Goal: Task Accomplishment & Management: Manage account settings

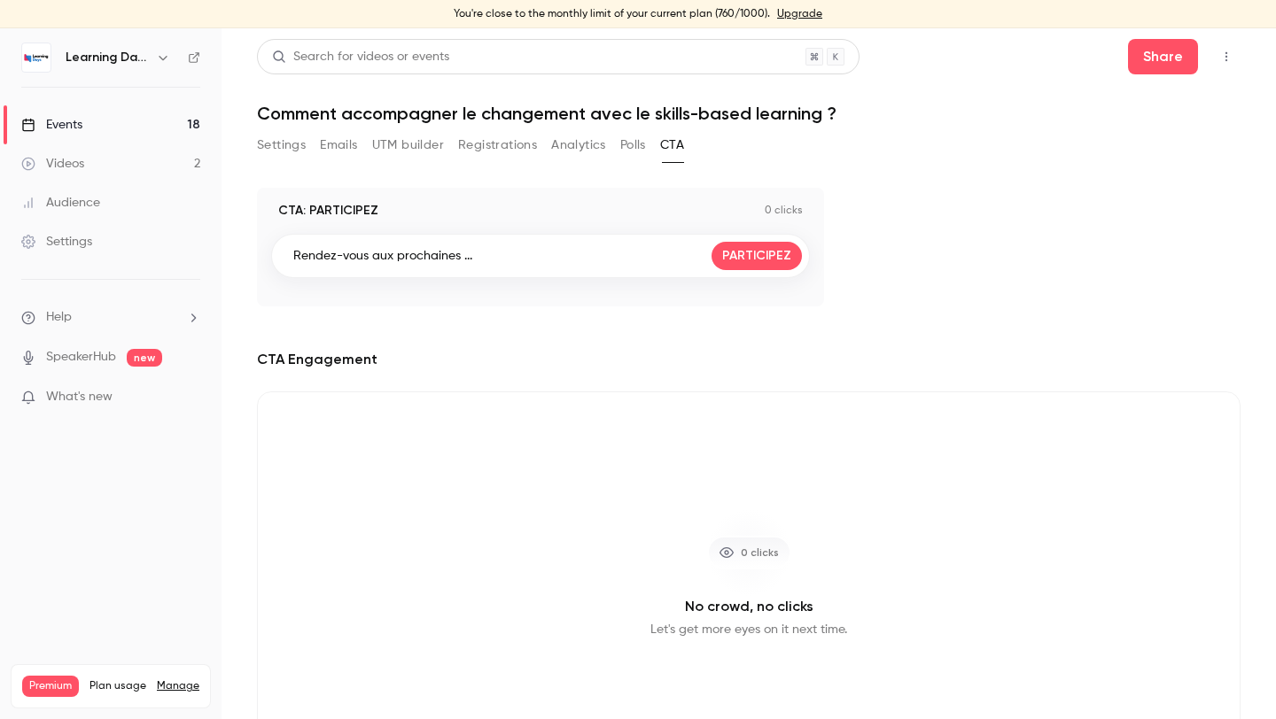
click at [693, 322] on div "CTA: PARTICIPEZ 0 clicks Rendez-vous aux prochaines ... PARTICIPEZ CTA Engageme…" at bounding box center [749, 493] width 984 height 611
click at [129, 127] on link "Events 18" at bounding box center [111, 124] width 222 height 39
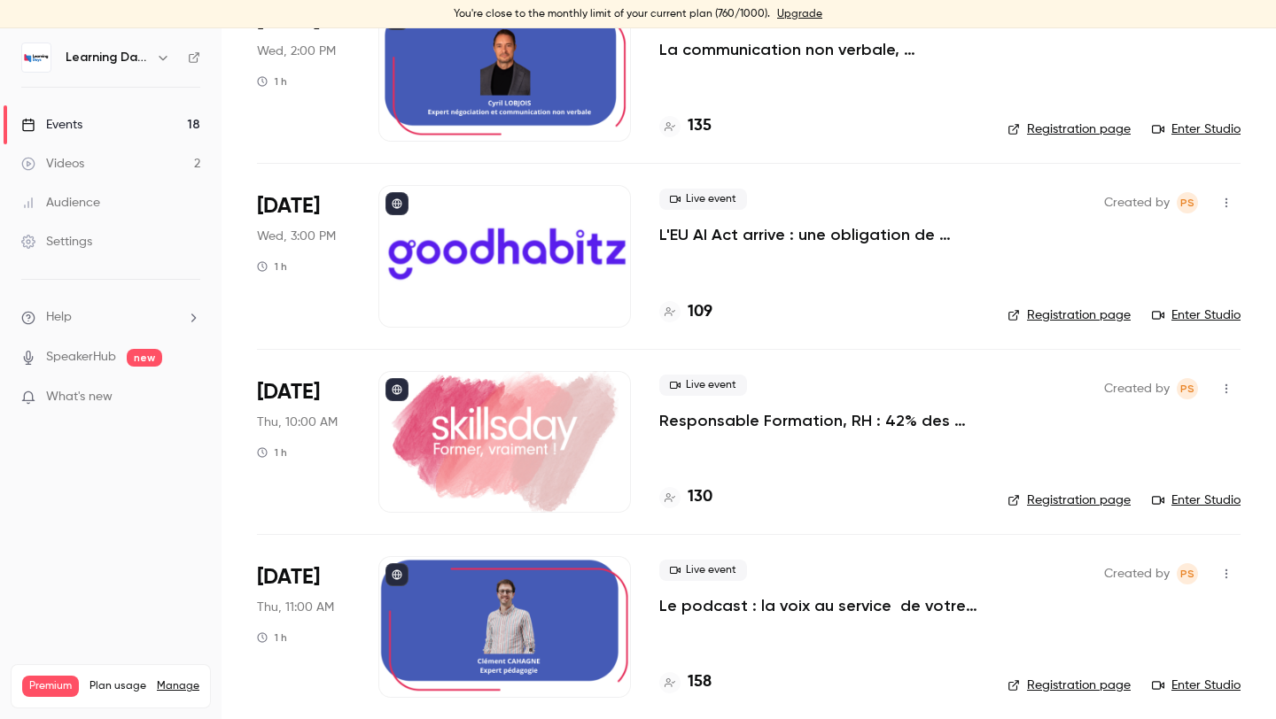
scroll to position [2062, 0]
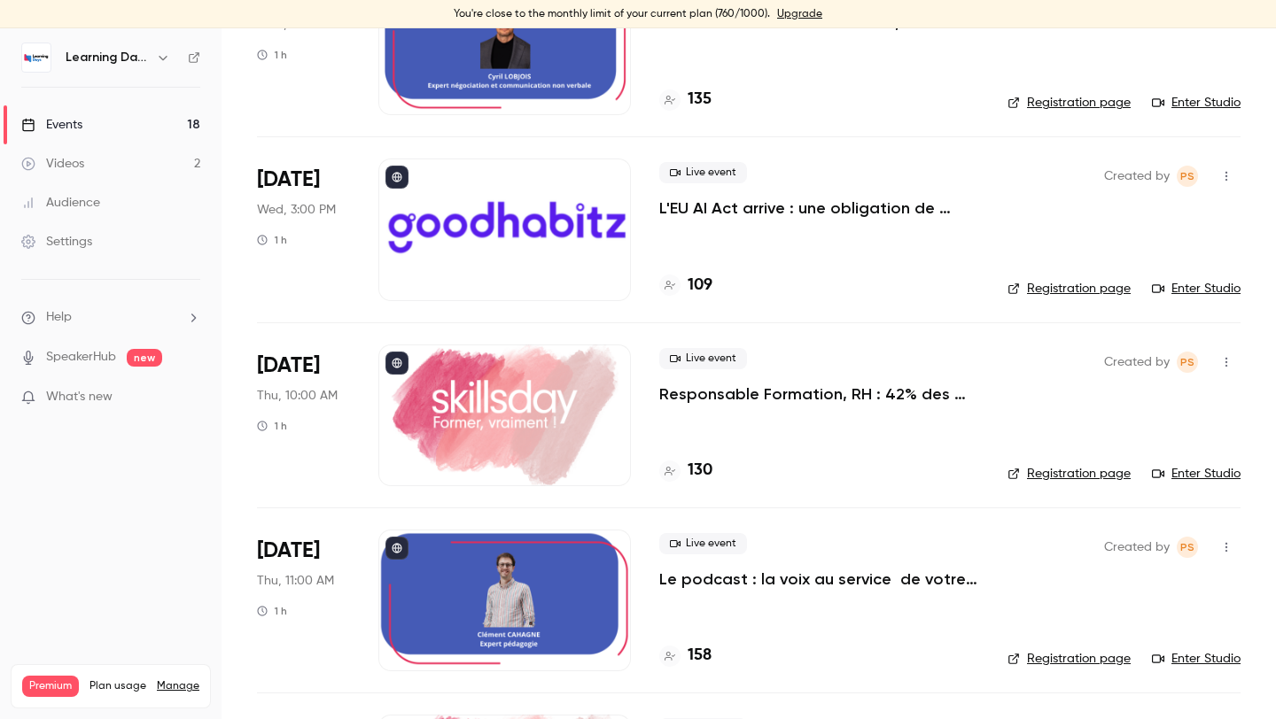
click at [556, 249] on div at bounding box center [504, 230] width 253 height 142
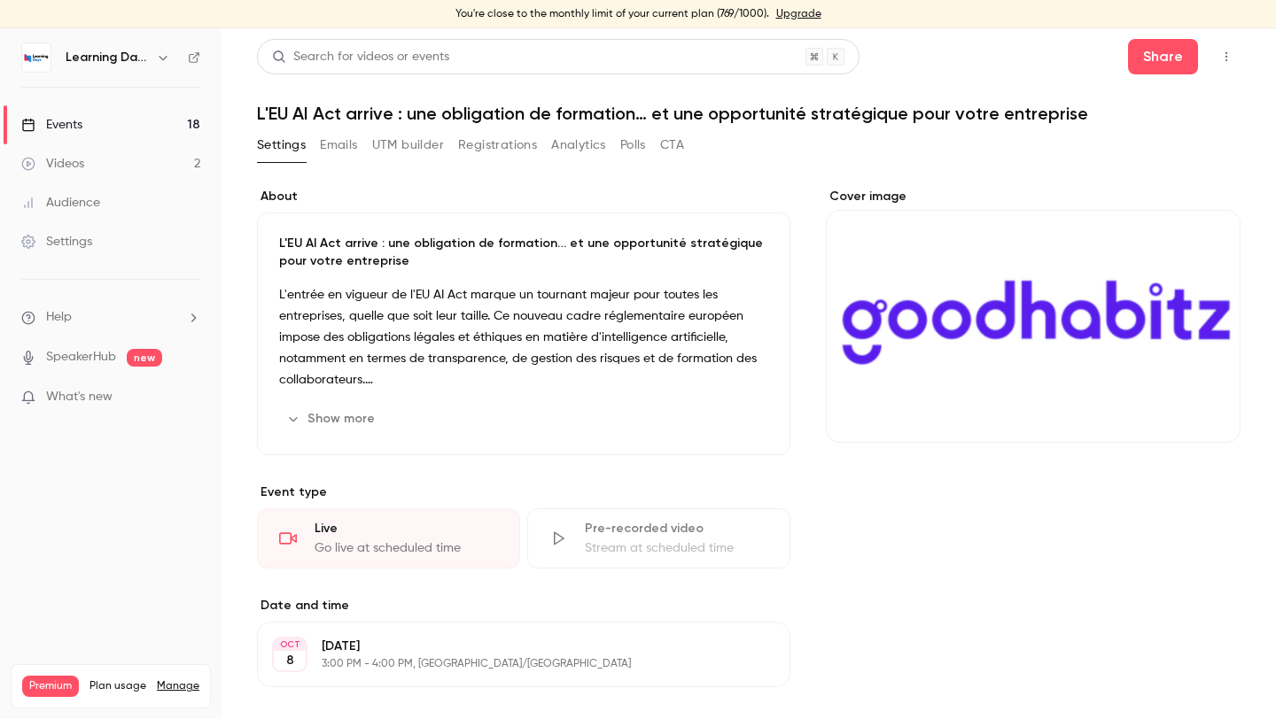
click at [632, 146] on button "Polls" at bounding box center [633, 145] width 26 height 28
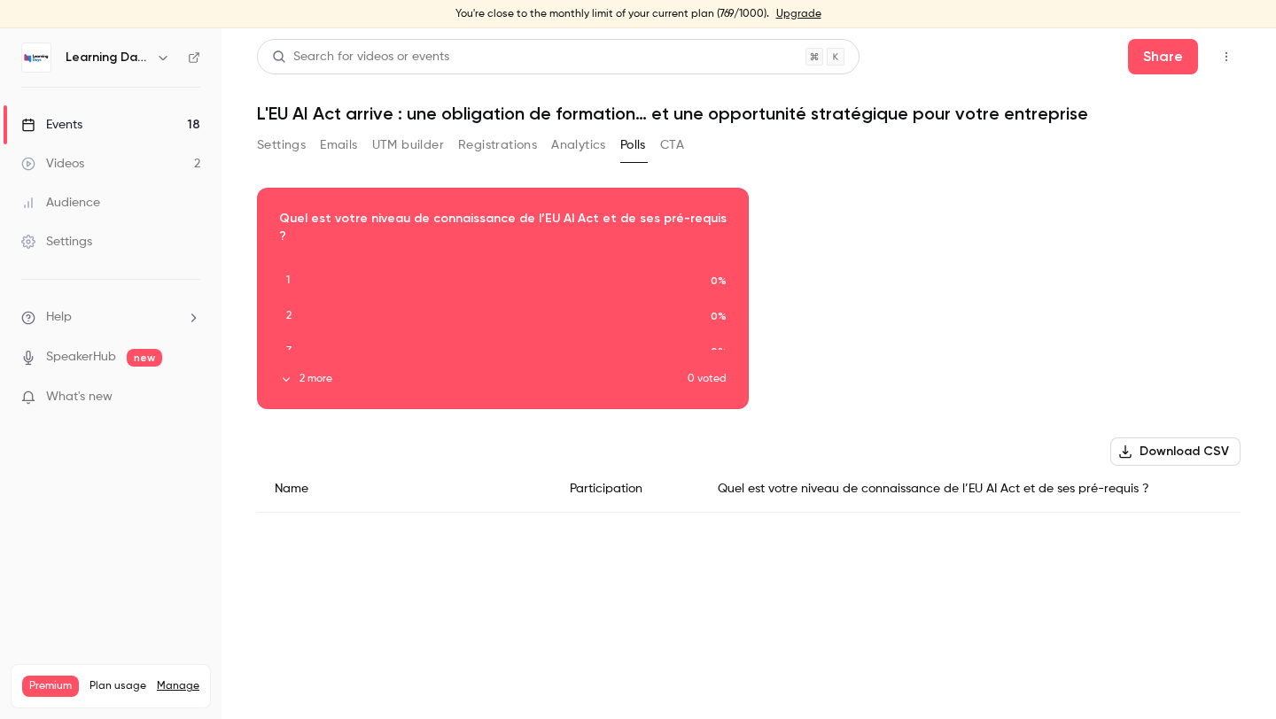
click at [674, 143] on button "CTA" at bounding box center [672, 145] width 24 height 28
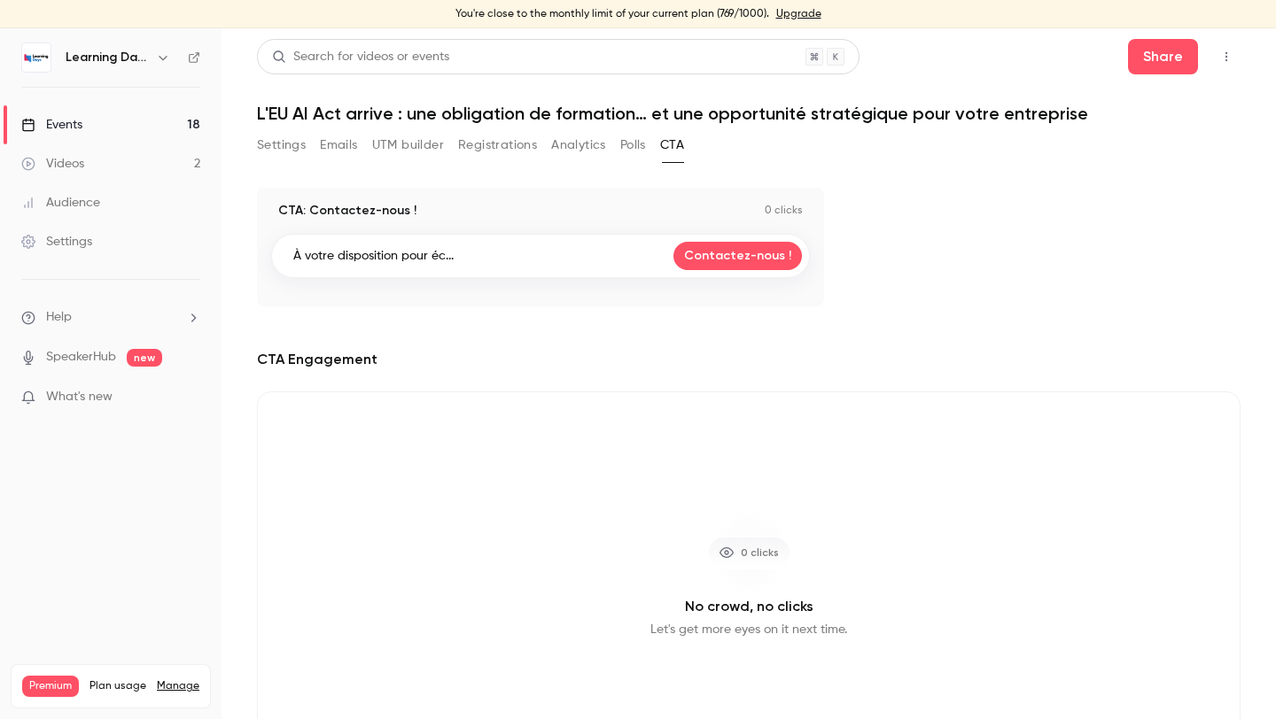
click at [479, 257] on div "À votre disposition pour éc... Contactez-nous !" at bounding box center [540, 256] width 539 height 44
click at [93, 122] on link "Events 18" at bounding box center [111, 124] width 222 height 39
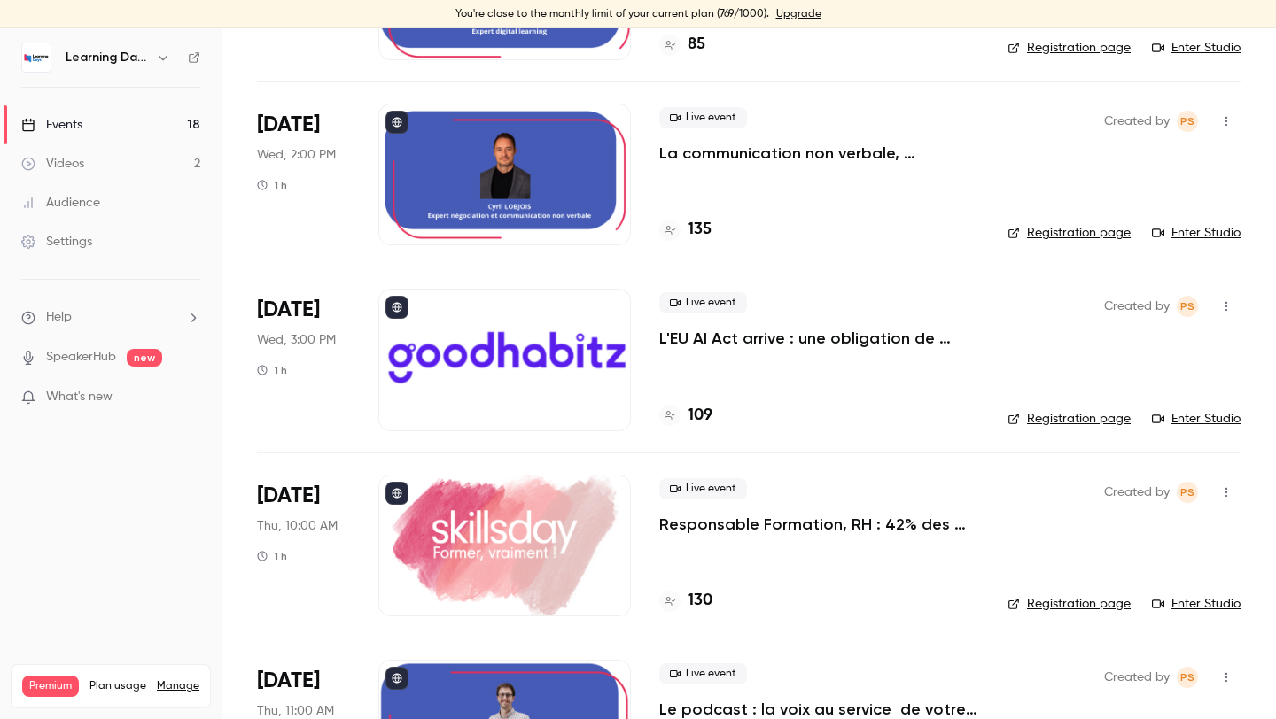
scroll to position [2035, 0]
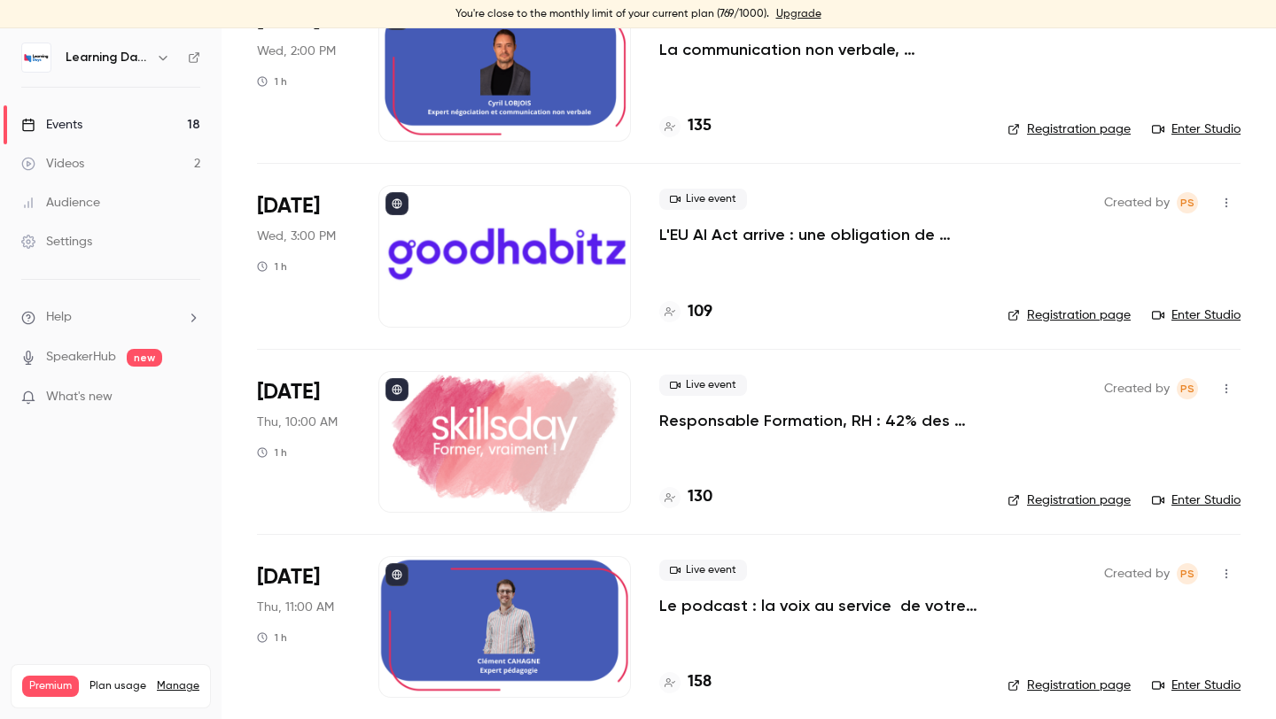
click at [499, 417] on div at bounding box center [504, 442] width 253 height 142
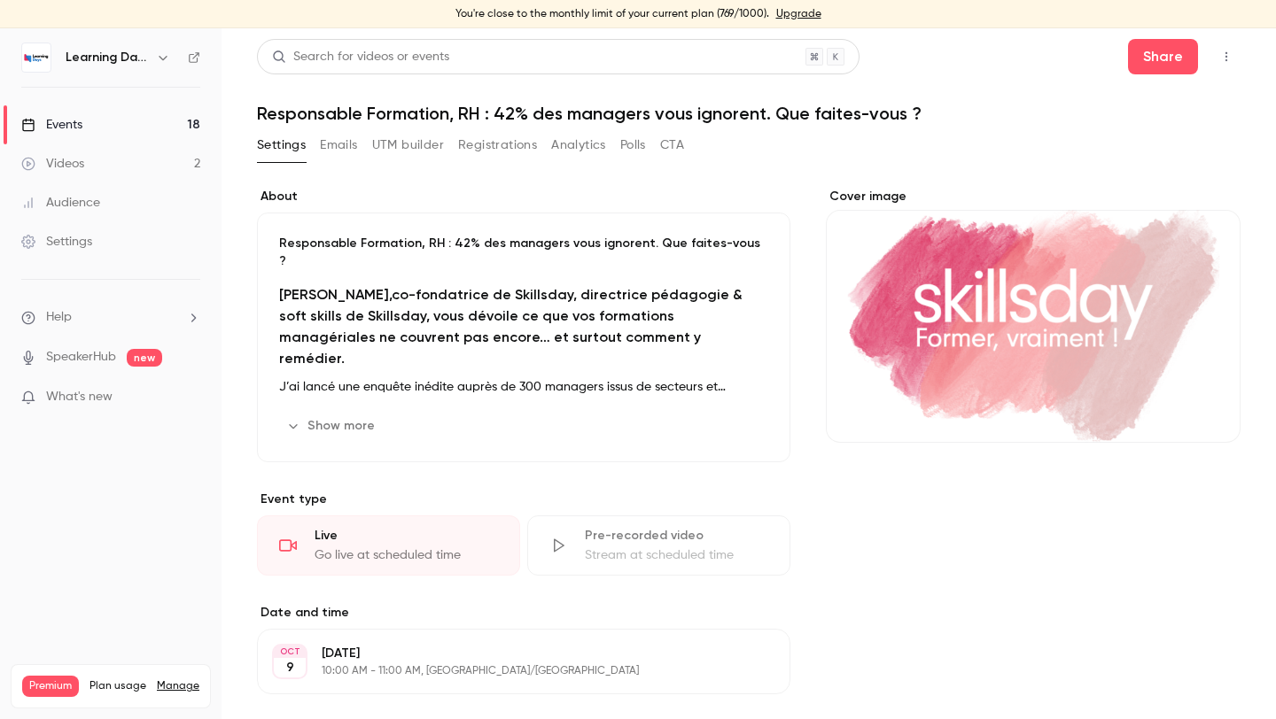
click at [1224, 66] on button "button" at bounding box center [1226, 57] width 28 height 28
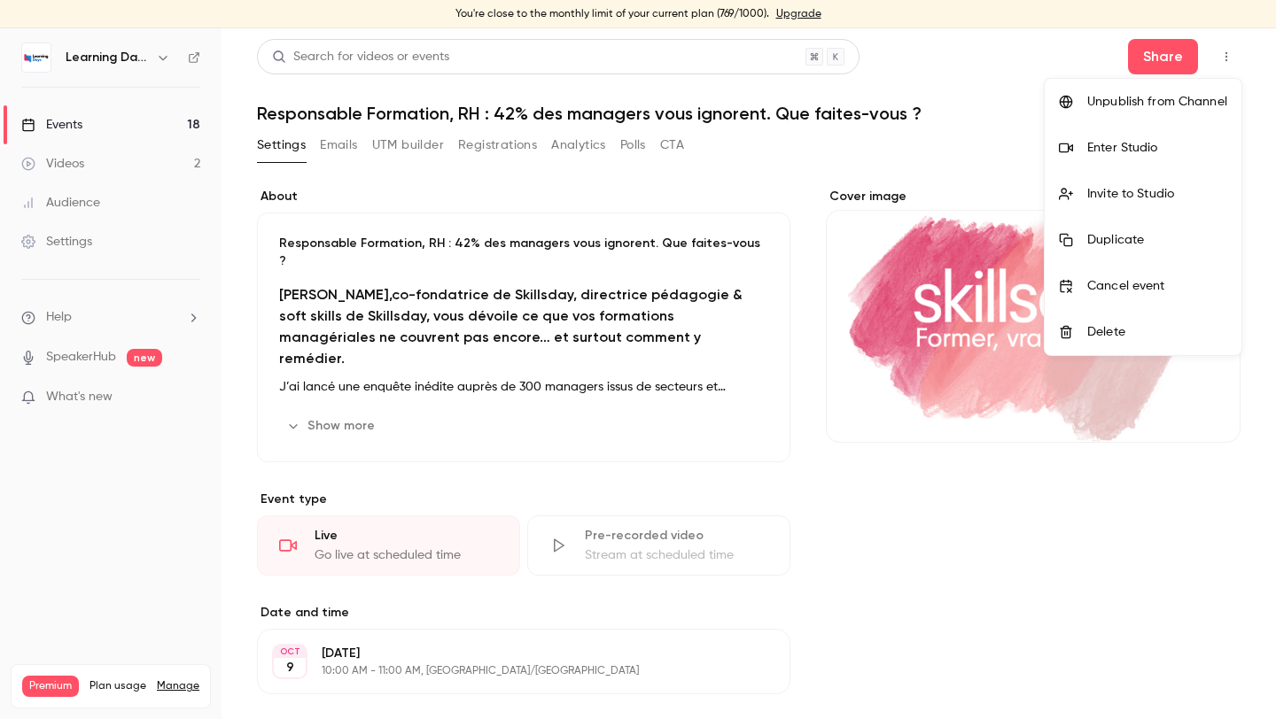
click at [1117, 198] on div "Invite to Studio" at bounding box center [1157, 194] width 140 height 18
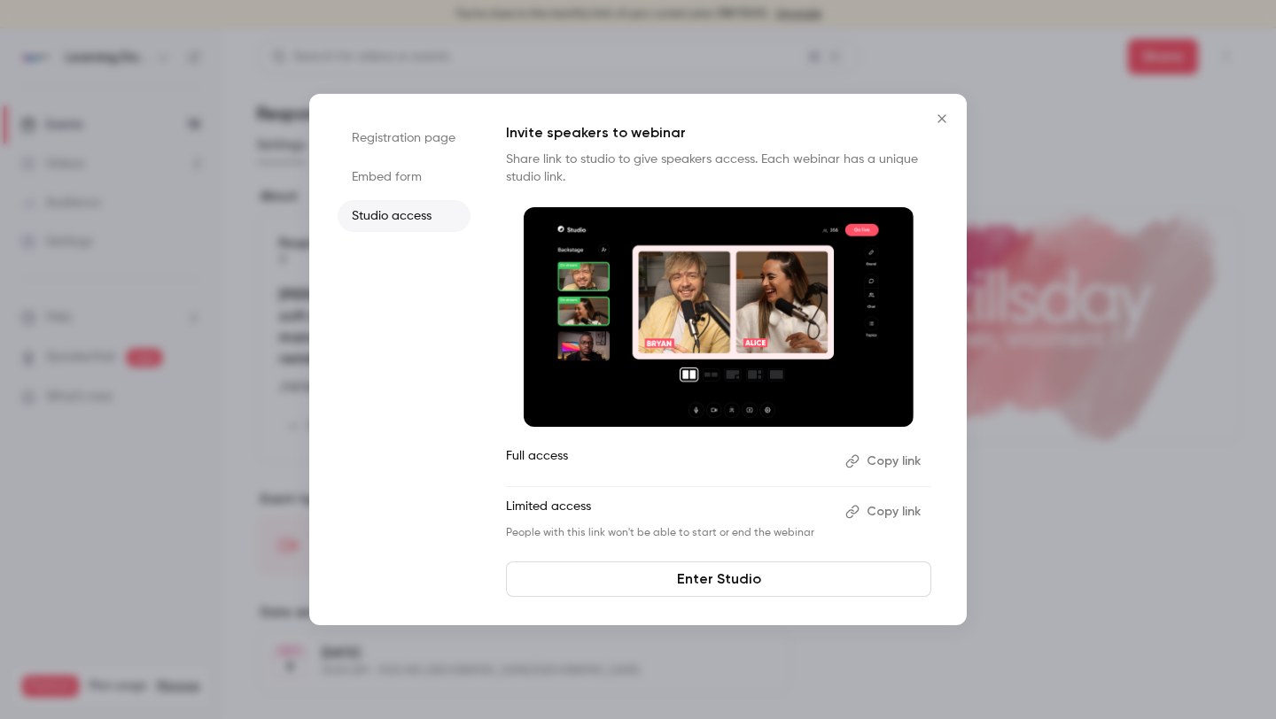
click at [427, 171] on li "Embed form" at bounding box center [404, 177] width 133 height 32
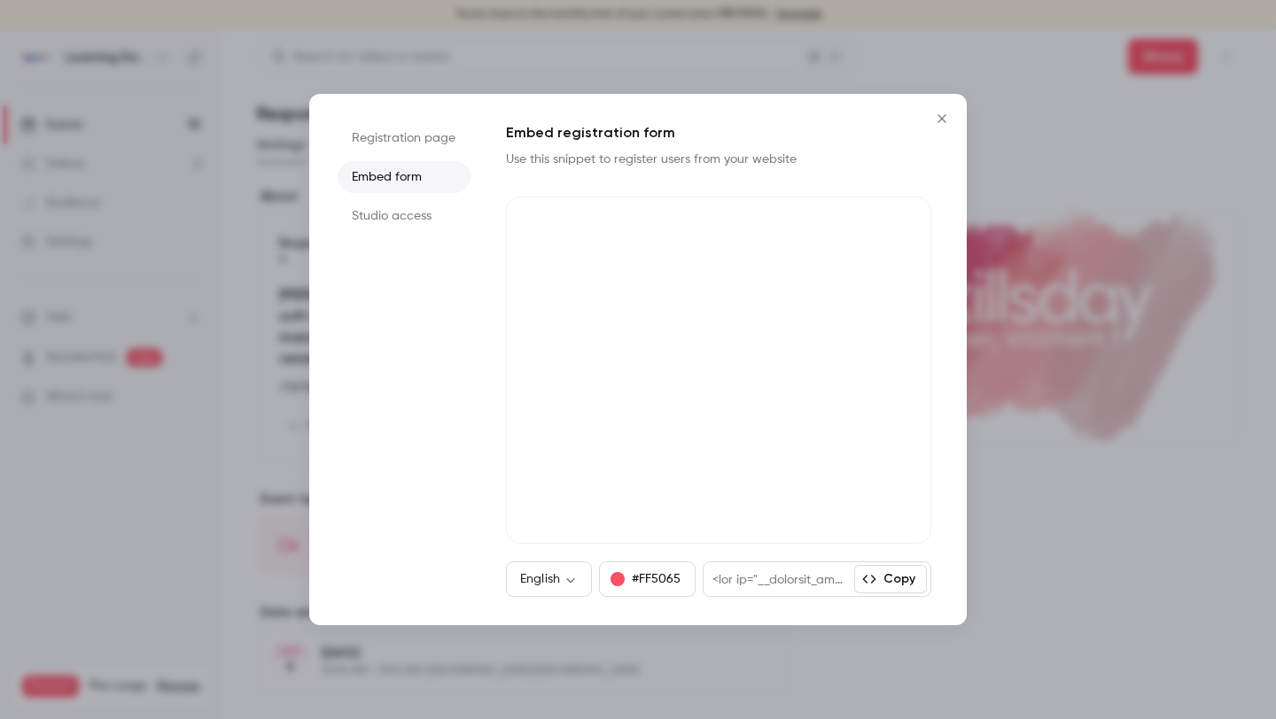
click at [428, 136] on li "Registration page" at bounding box center [404, 138] width 133 height 32
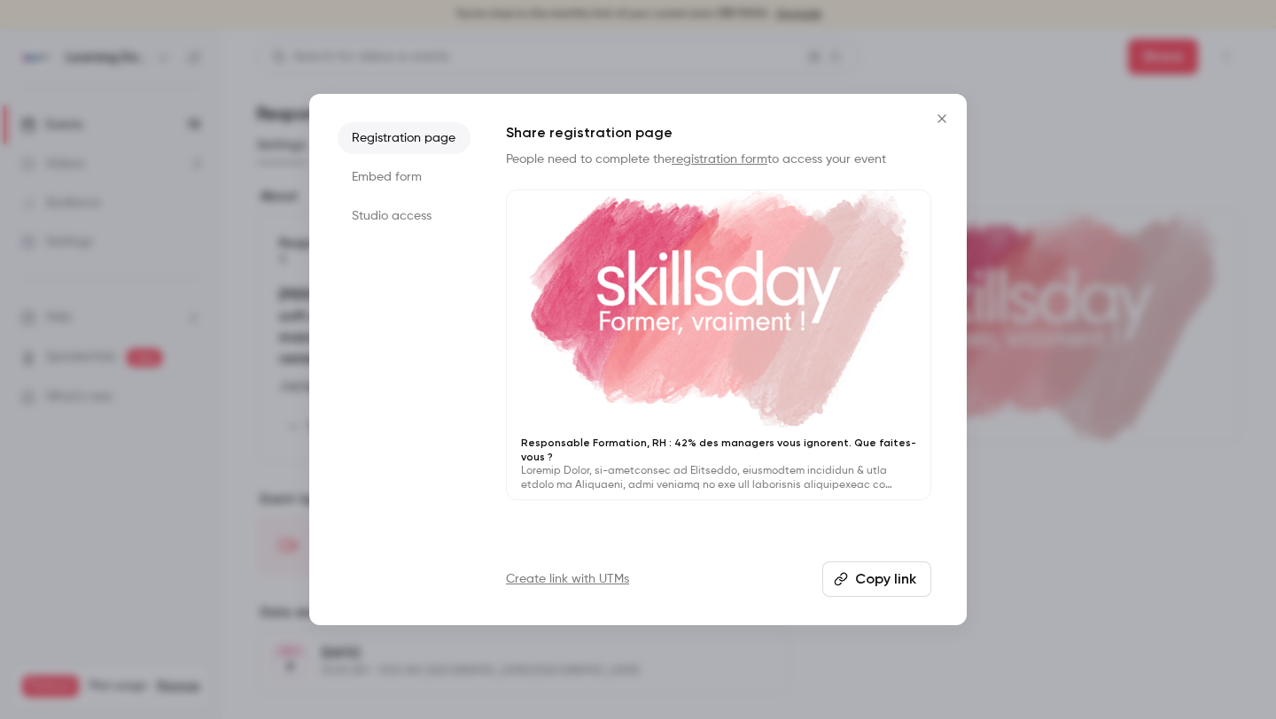
click at [402, 186] on li "Embed form" at bounding box center [404, 177] width 133 height 32
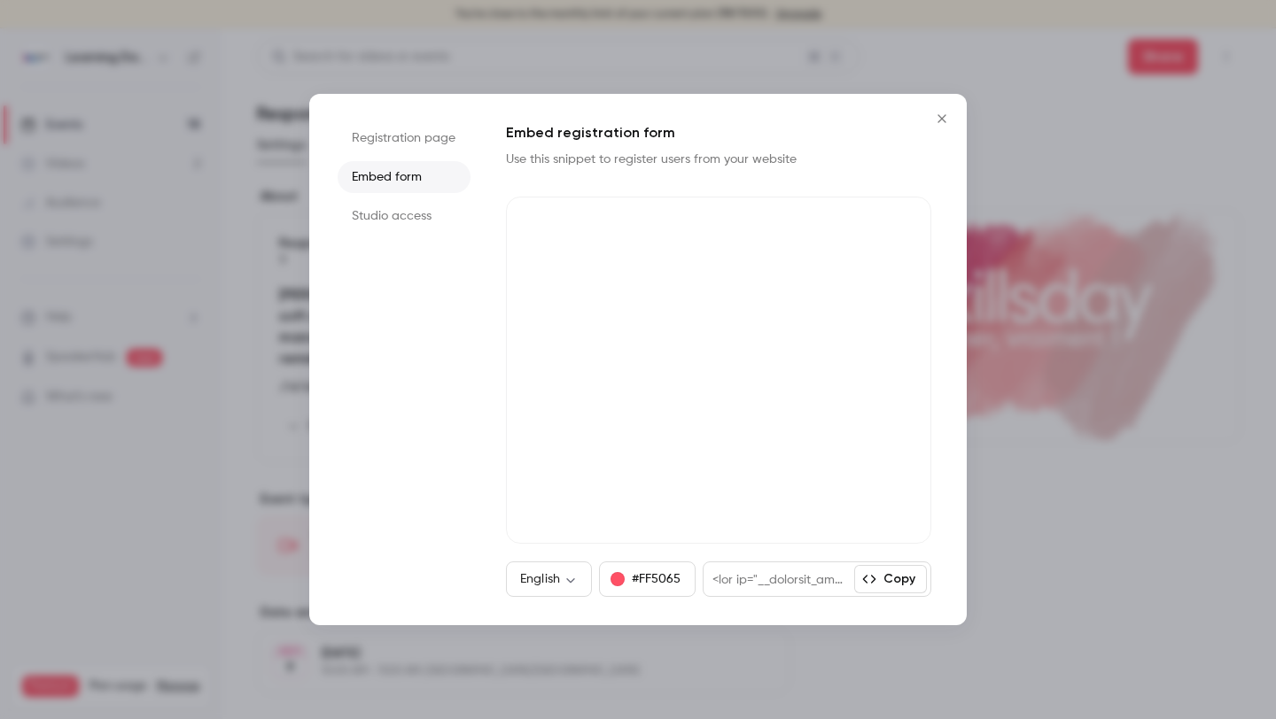
click at [400, 213] on li "Studio access" at bounding box center [404, 216] width 133 height 32
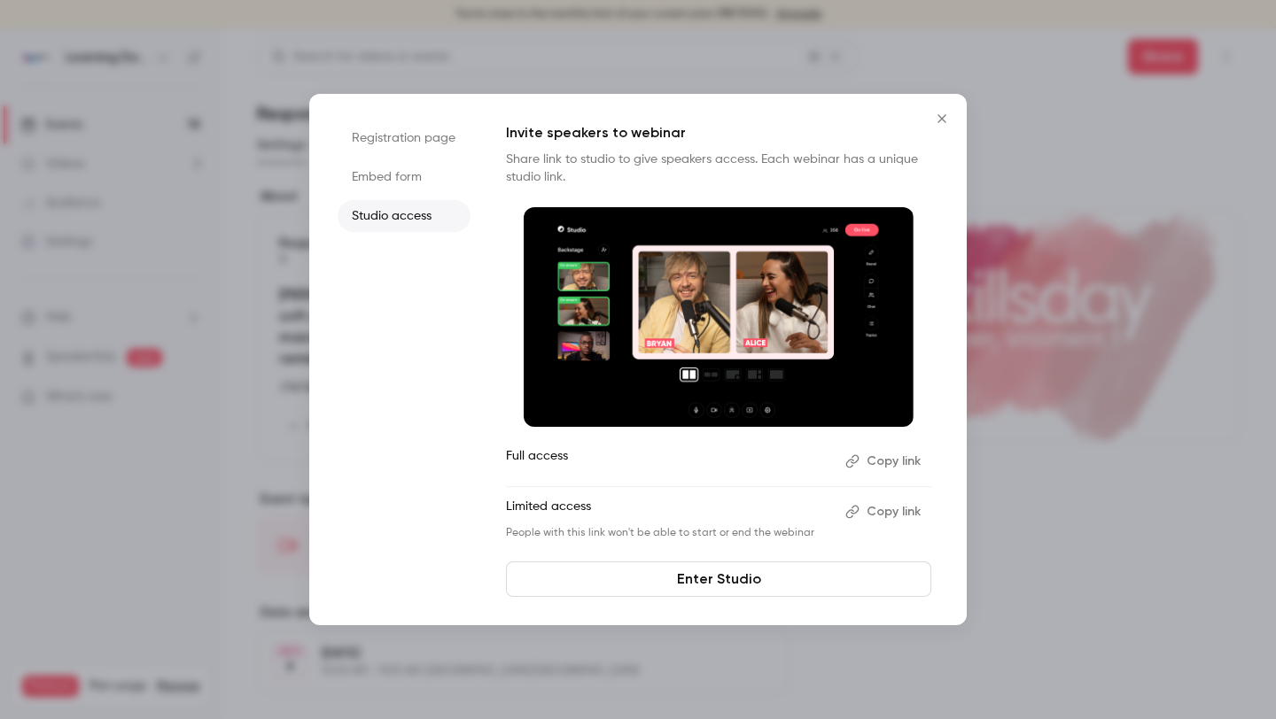
click at [898, 463] on button "Copy link" at bounding box center [884, 461] width 93 height 28
click at [945, 121] on icon "Close" at bounding box center [941, 119] width 21 height 14
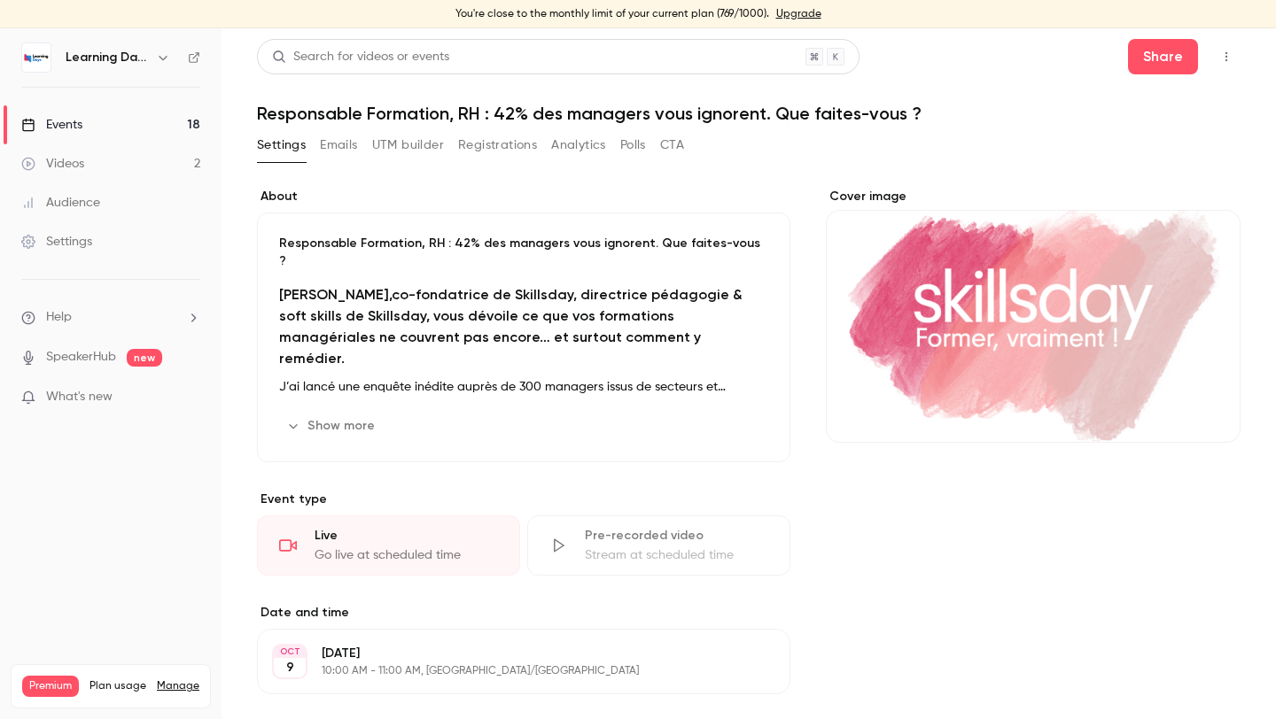
click at [945, 121] on h1 "Responsable Formation, RH : 42% des managers vous ignorent. Que faites-vous ?" at bounding box center [749, 113] width 984 height 21
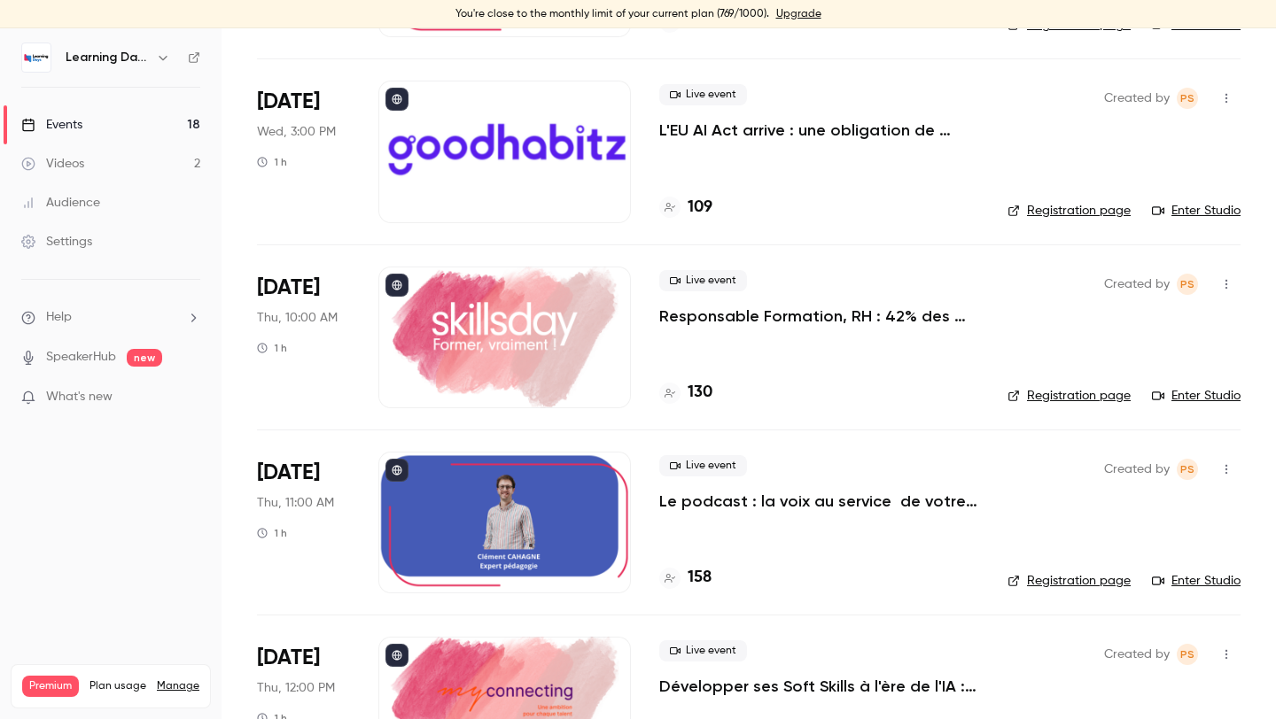
scroll to position [2150, 0]
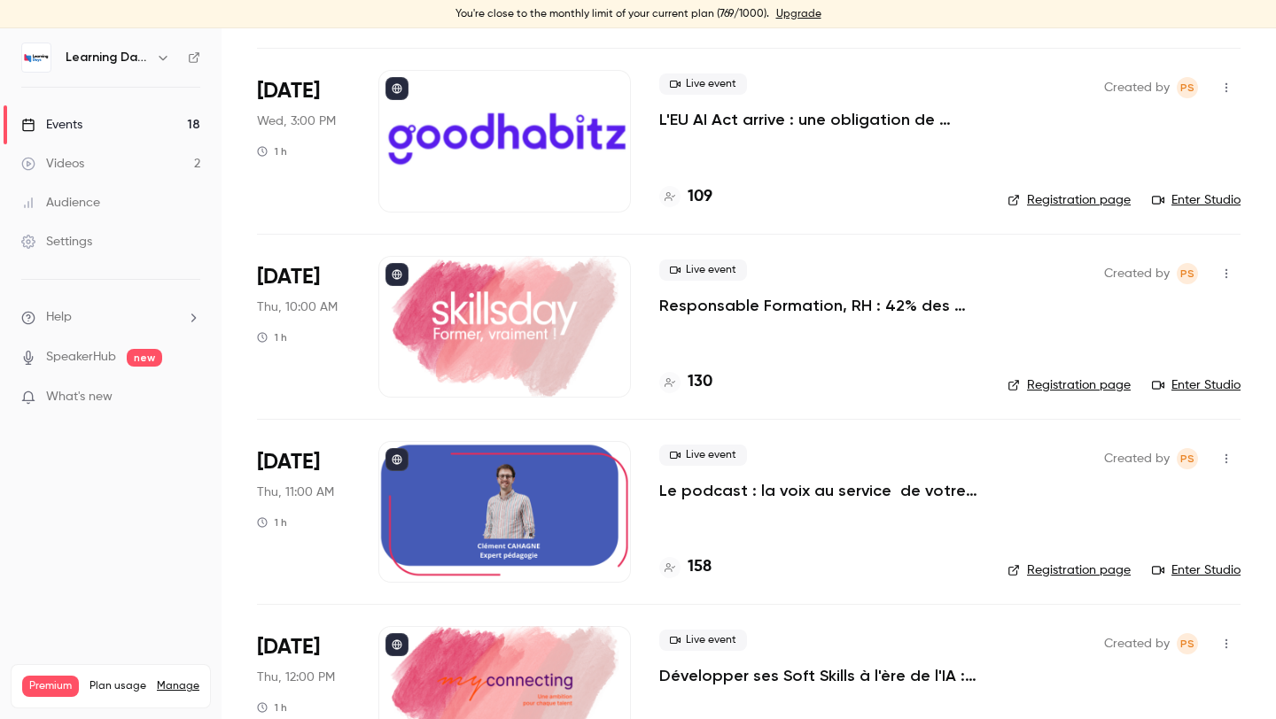
click at [552, 326] on div at bounding box center [504, 327] width 253 height 142
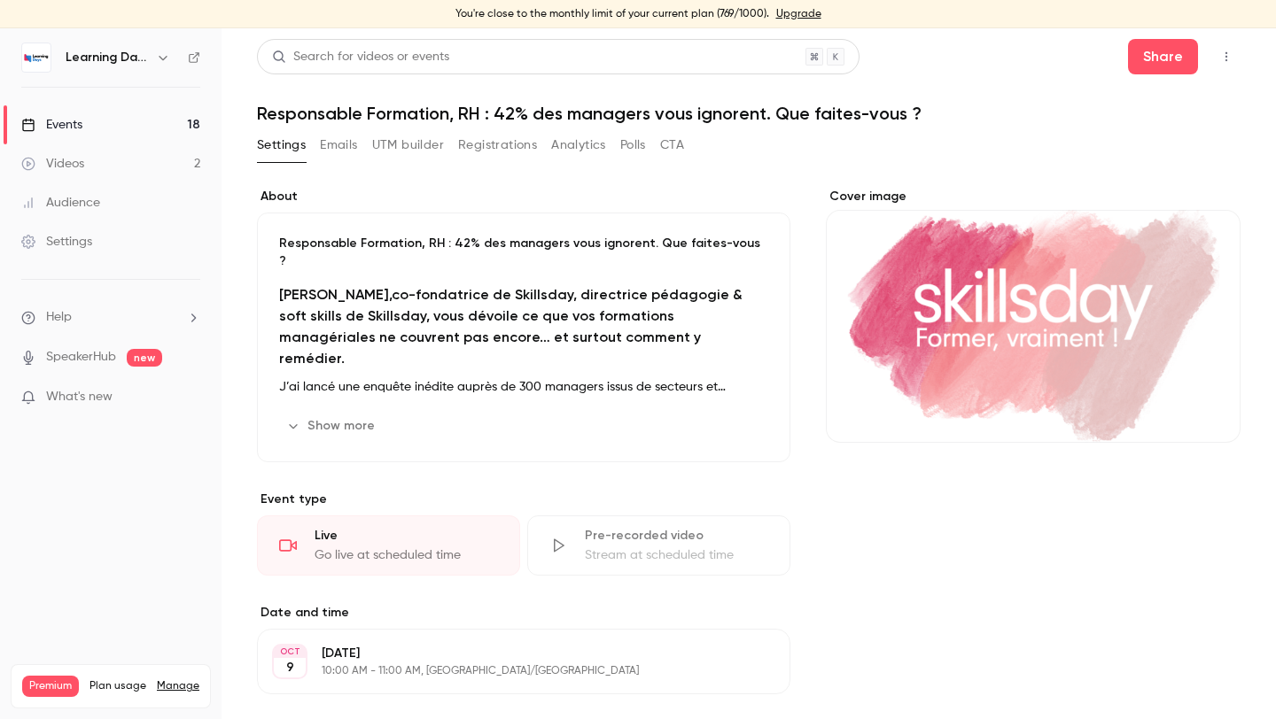
click at [370, 412] on button "Show more" at bounding box center [332, 426] width 106 height 28
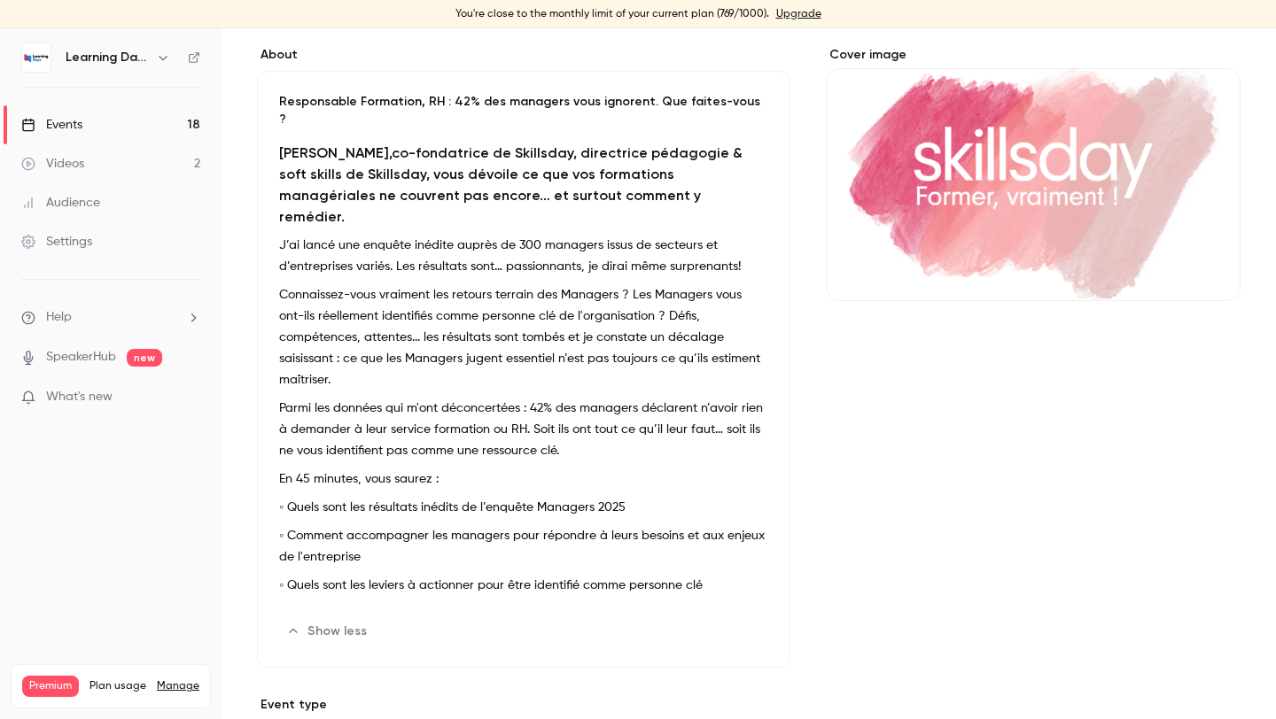
scroll to position [52, 0]
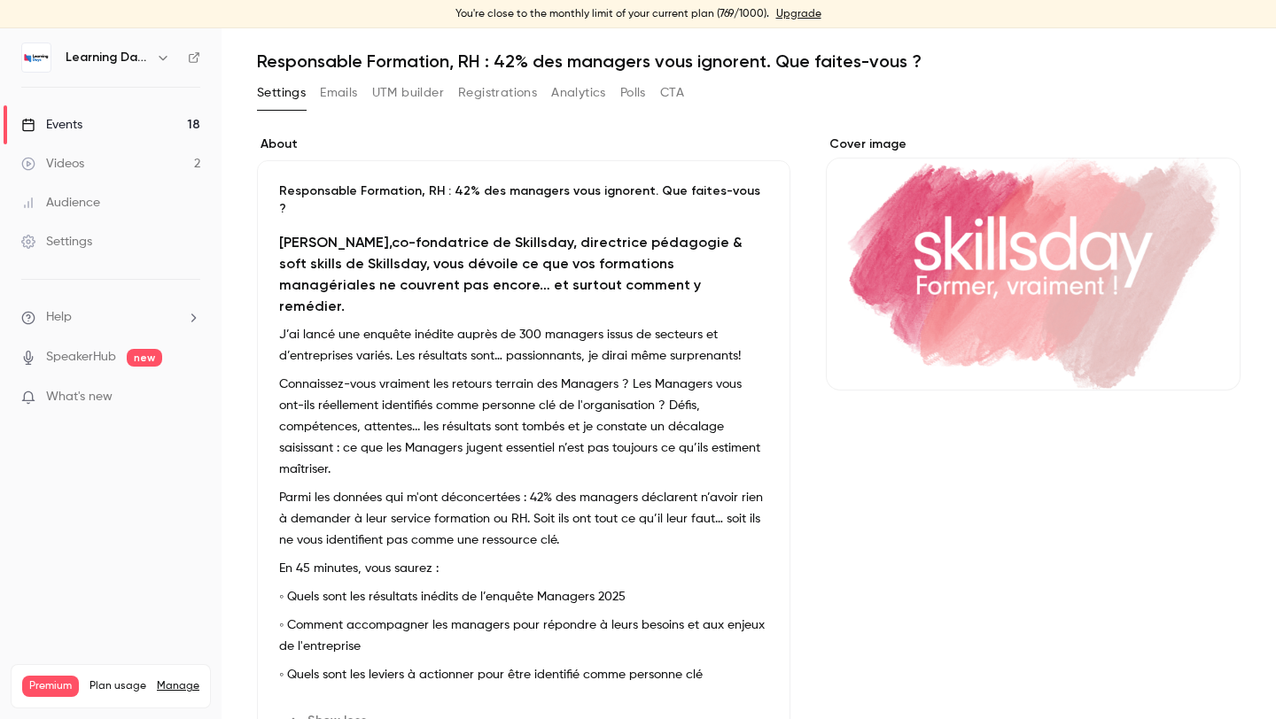
click at [330, 92] on button "Emails" at bounding box center [338, 93] width 37 height 28
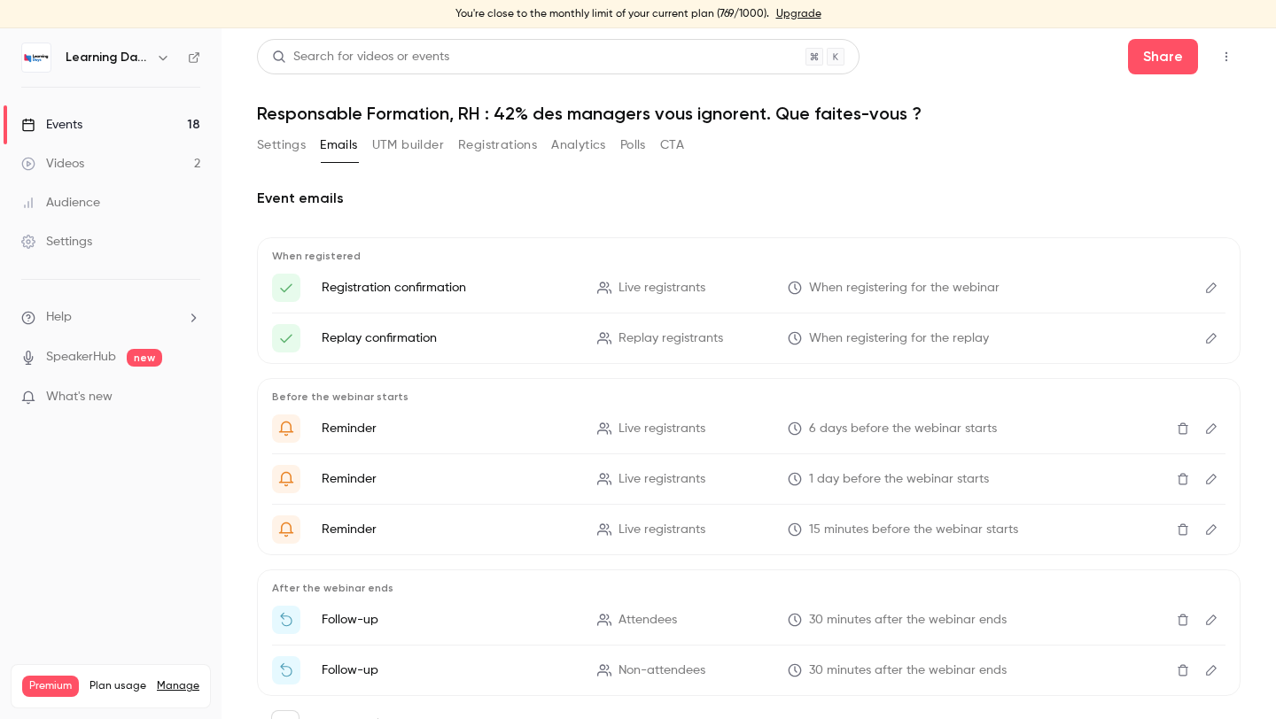
click at [431, 137] on button "UTM builder" at bounding box center [408, 145] width 72 height 28
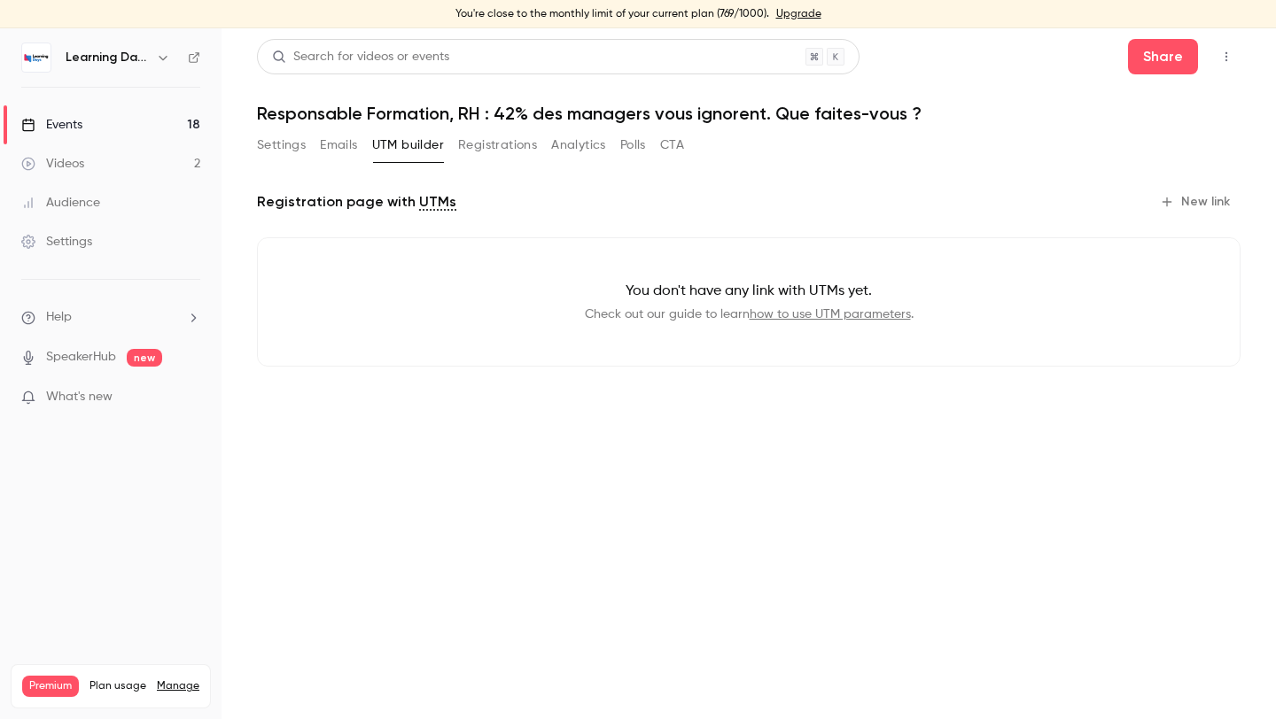
click at [295, 146] on button "Settings" at bounding box center [281, 145] width 49 height 28
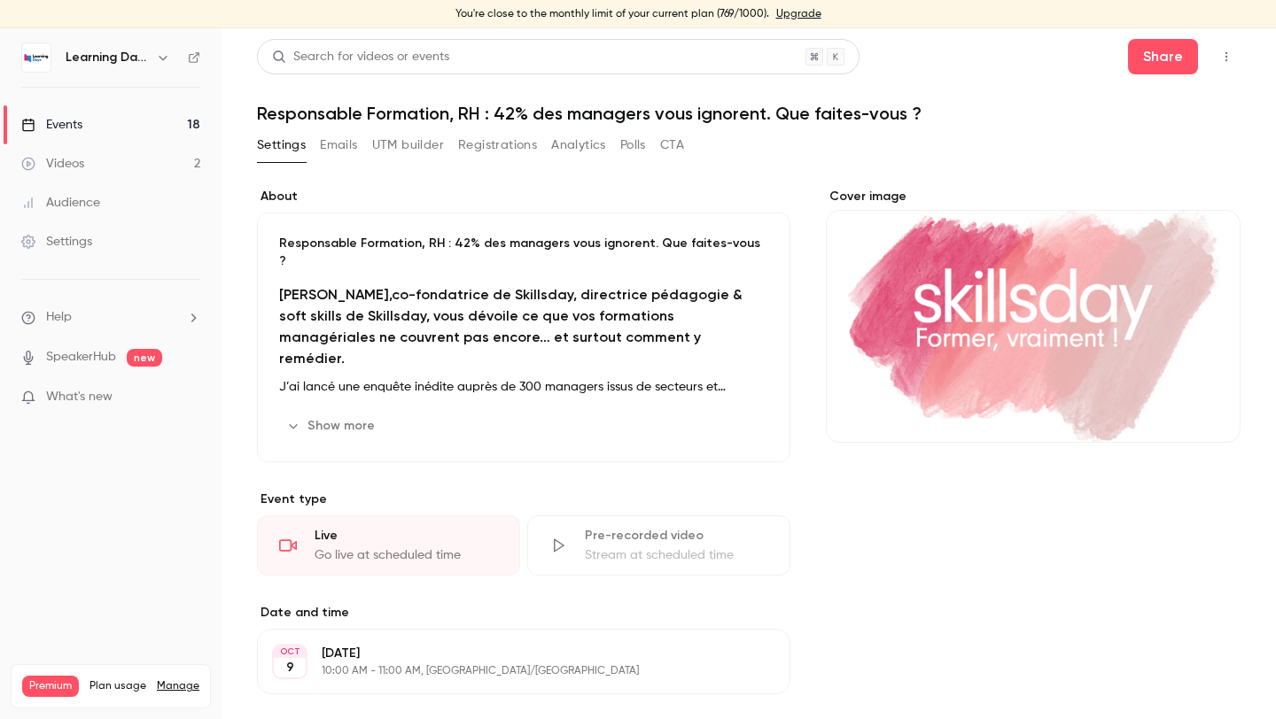
click at [516, 131] on button "Registrations" at bounding box center [497, 145] width 79 height 28
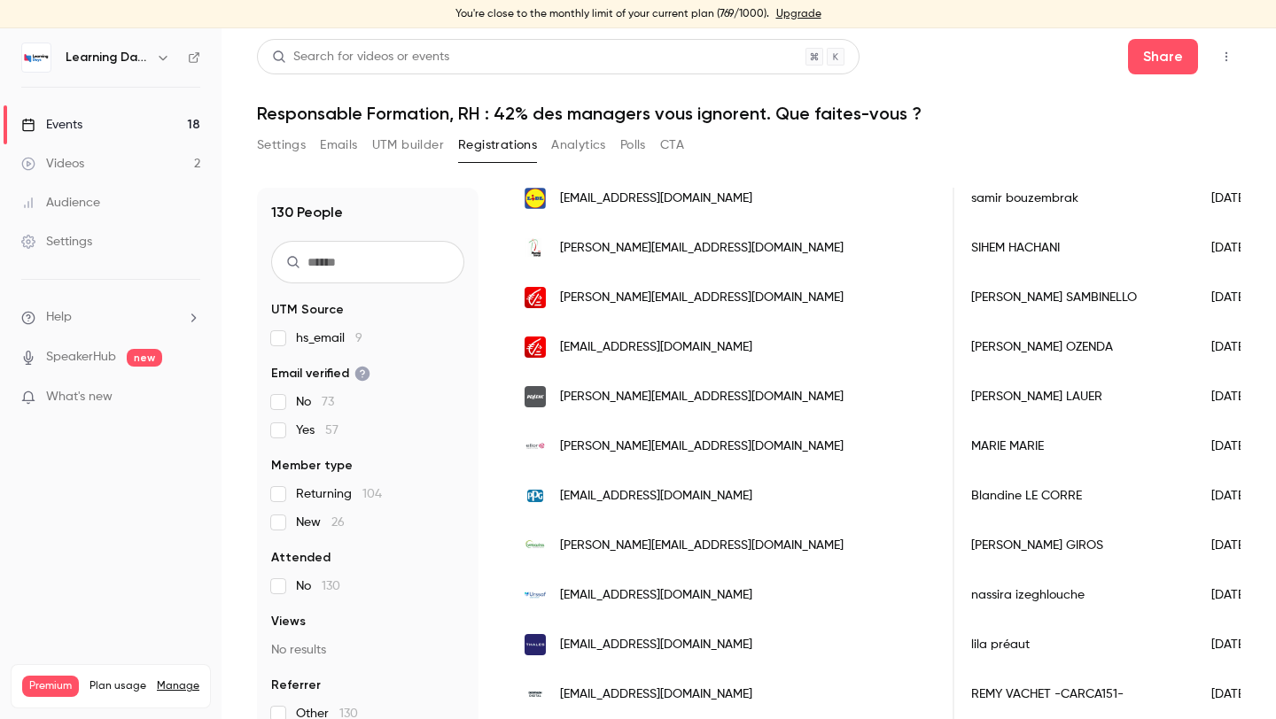
scroll to position [635, 0]
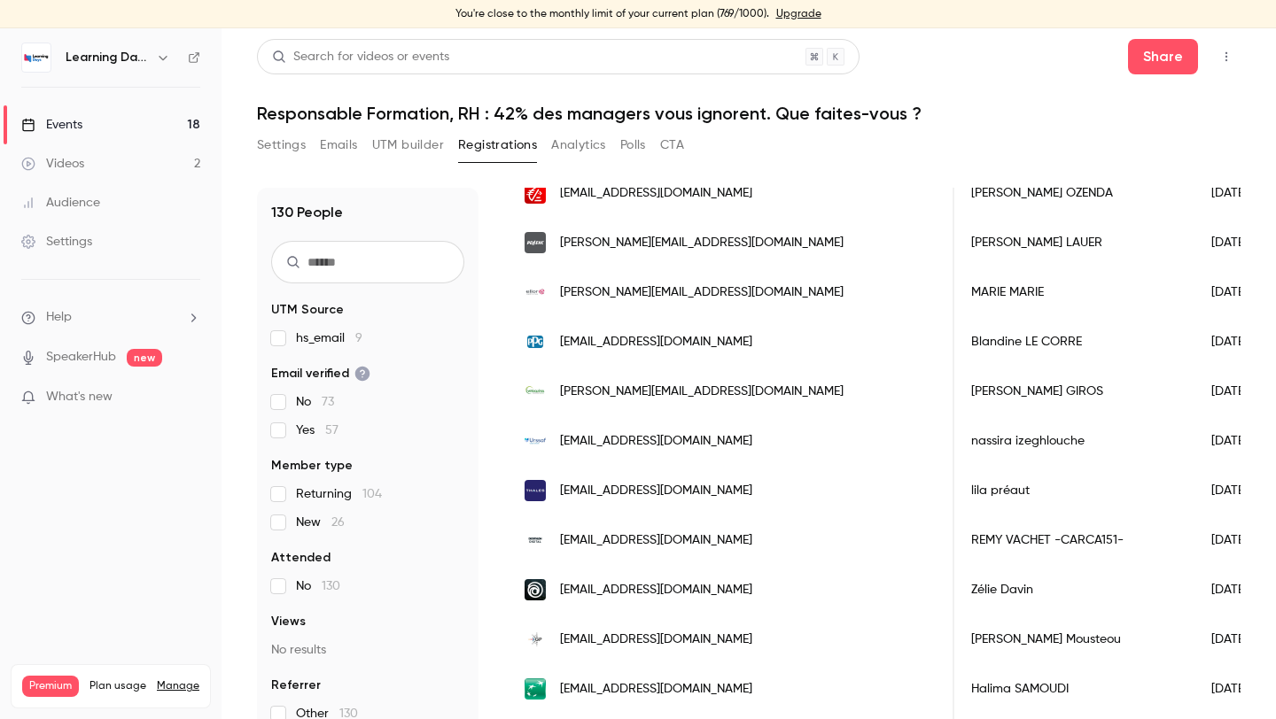
click at [89, 115] on link "Events 18" at bounding box center [111, 124] width 222 height 39
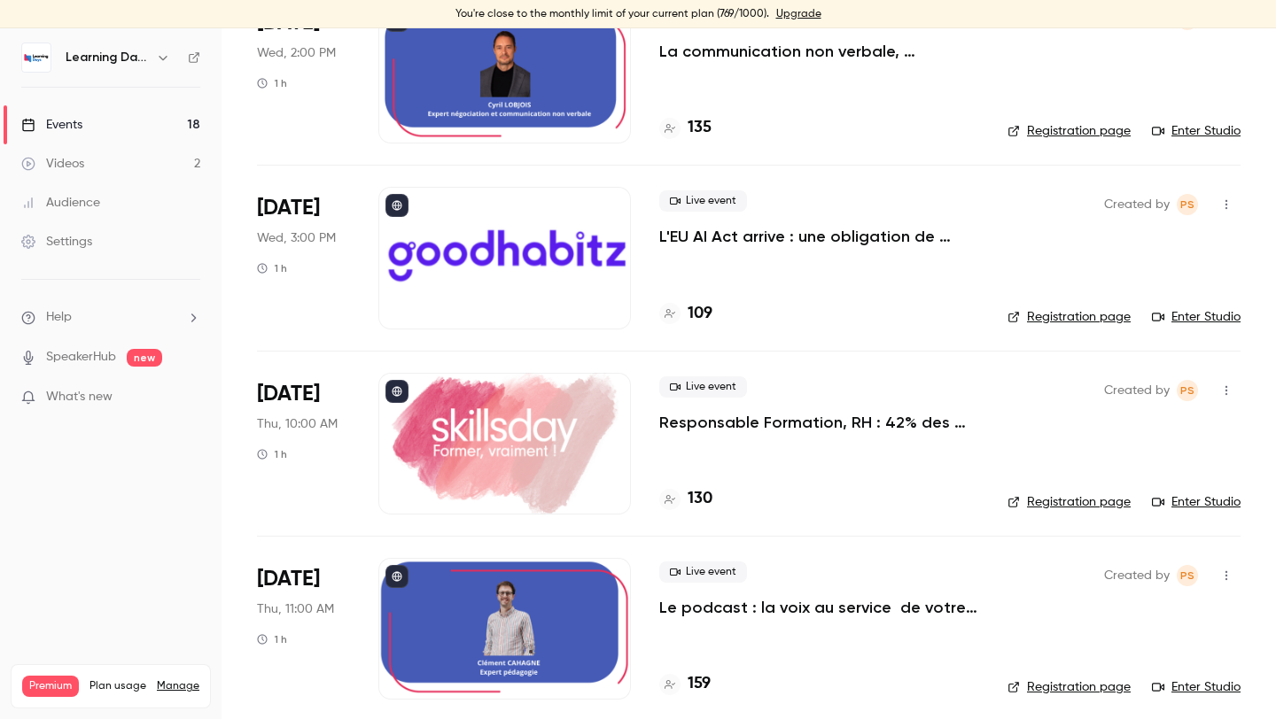
scroll to position [2063, 0]
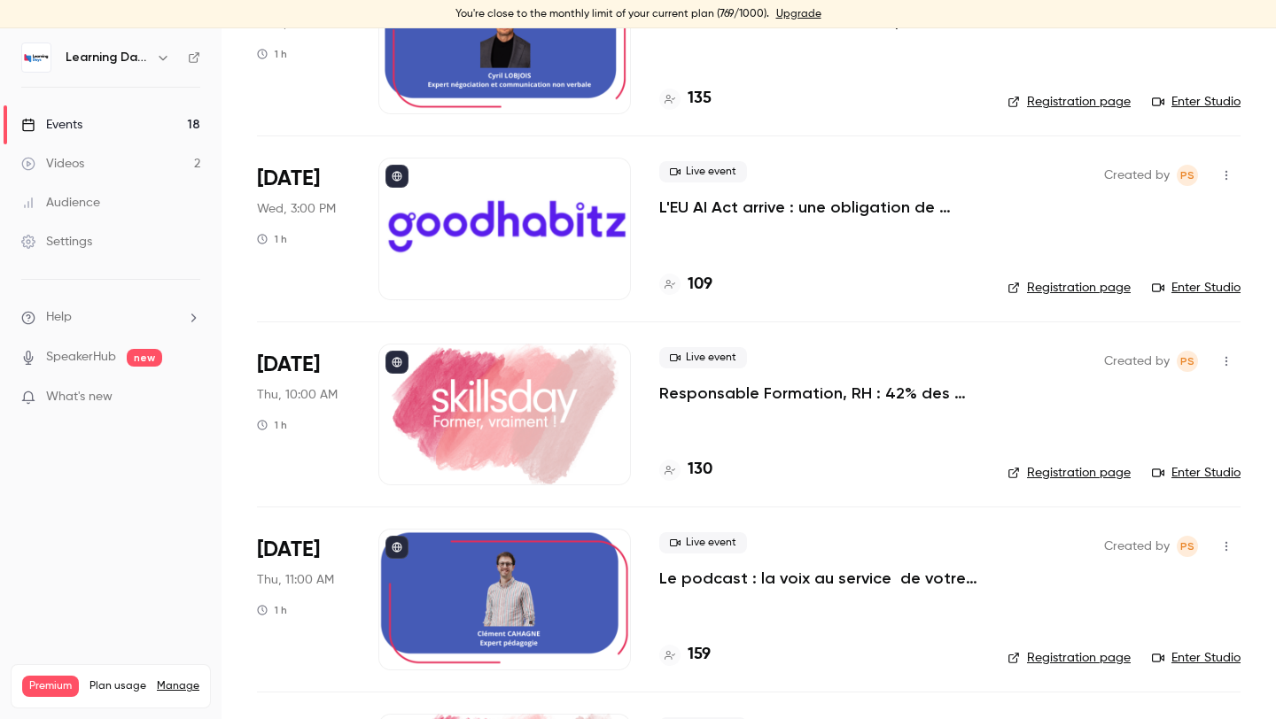
click at [1175, 471] on link "Enter Studio" at bounding box center [1196, 473] width 89 height 18
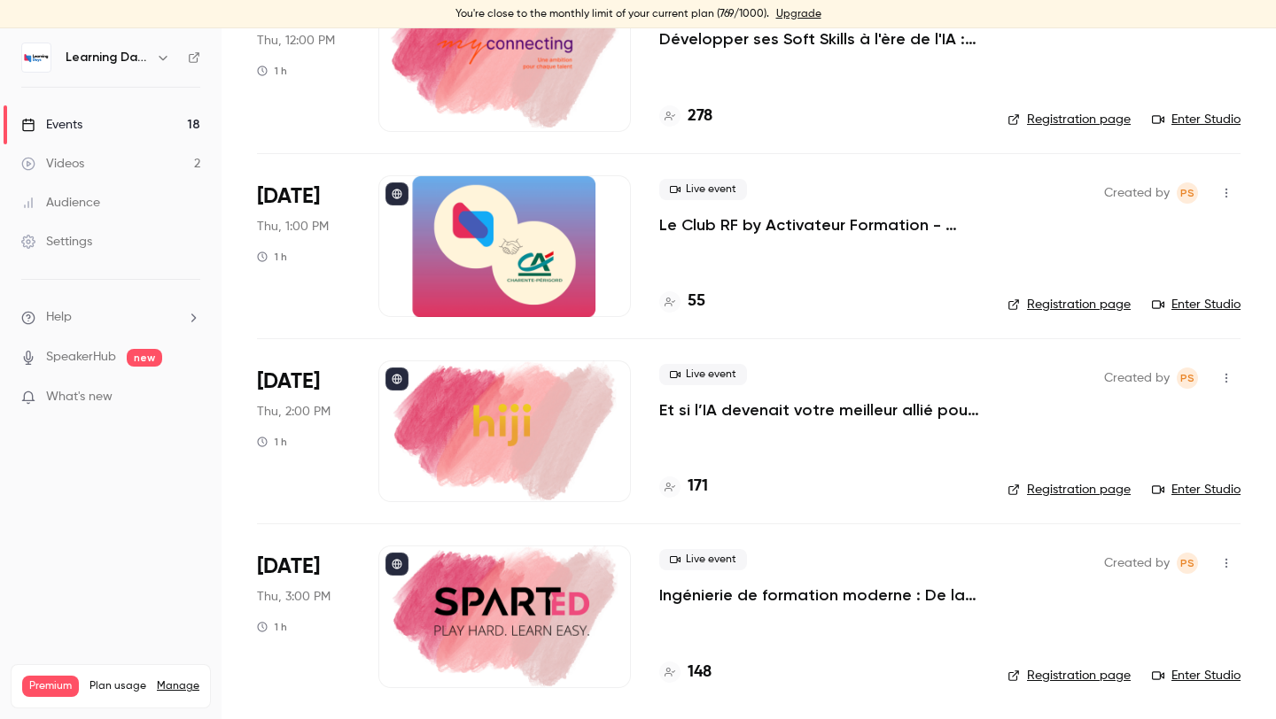
scroll to position [2458, 0]
